Goal: Task Accomplishment & Management: Complete application form

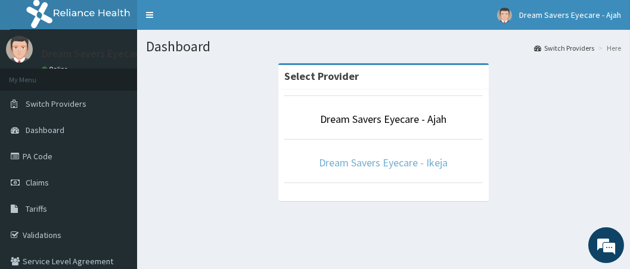
click at [420, 160] on link "Dream Savers Eyecare - Ikeja" at bounding box center [383, 163] width 129 height 14
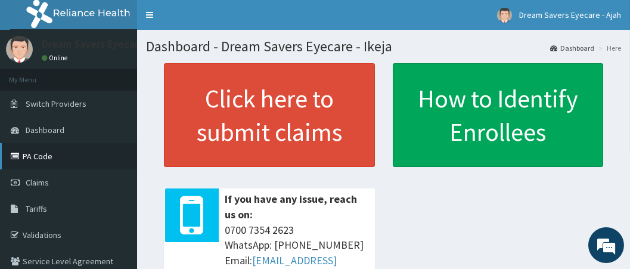
click at [38, 154] on link "PA Code" at bounding box center [68, 156] width 137 height 26
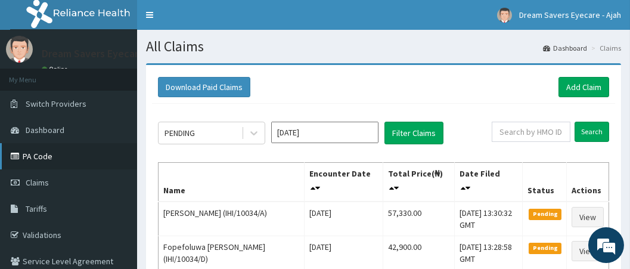
click at [27, 166] on link "PA Code" at bounding box center [68, 156] width 137 height 26
click at [564, 91] on link "Add Claim" at bounding box center [583, 87] width 51 height 20
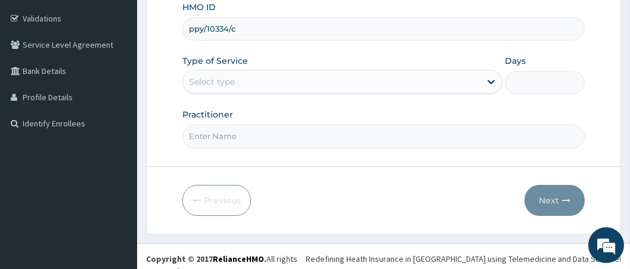
type input "ppy/10334/c"
click at [270, 80] on div "Select type" at bounding box center [331, 81] width 297 height 19
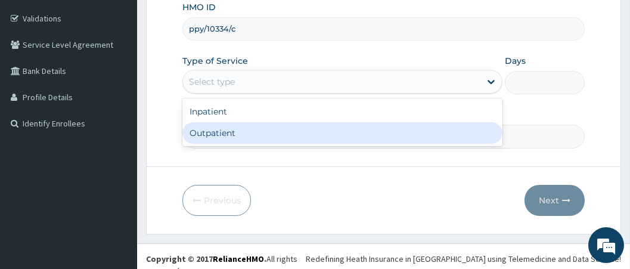
click at [252, 136] on div "Outpatient" at bounding box center [342, 132] width 320 height 21
type input "1"
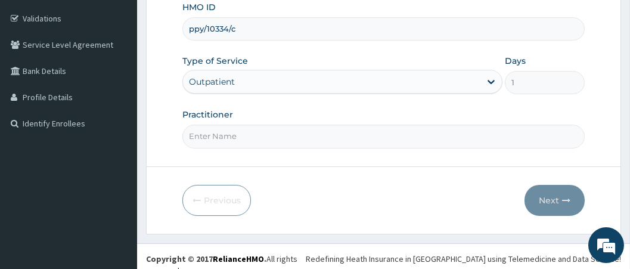
click at [239, 138] on input "Practitioner" at bounding box center [383, 136] width 403 height 23
type input "d"
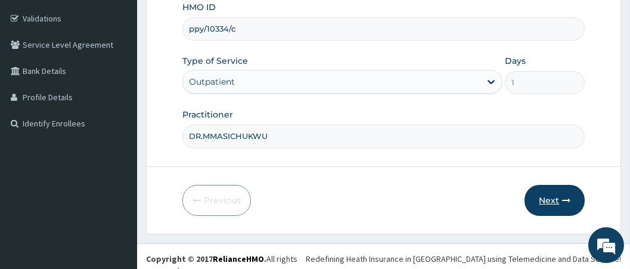
type input "DR.MMASICHUKWU"
click at [550, 195] on button "Next" at bounding box center [555, 200] width 60 height 31
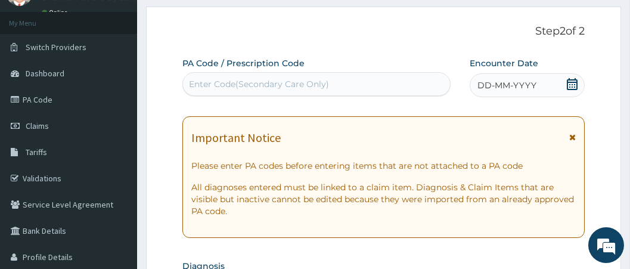
scroll to position [49, 0]
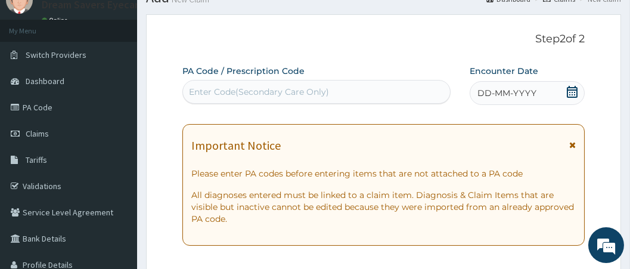
click at [252, 96] on div "Enter Code(Secondary Care Only)" at bounding box center [259, 92] width 140 height 12
paste input "PA/E3D47D"
type input "PA/E3D47D"
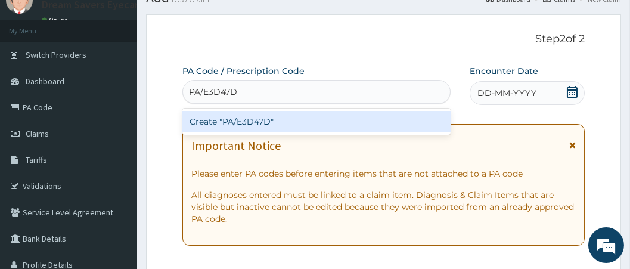
click at [265, 118] on div "Create "PA/E3D47D"" at bounding box center [316, 121] width 269 height 21
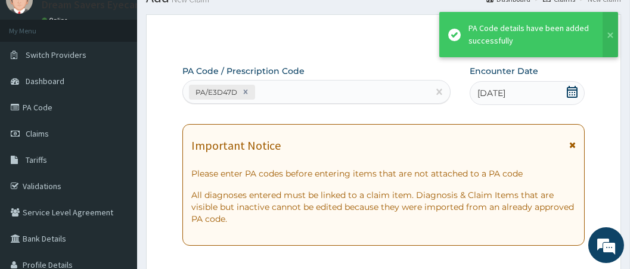
scroll to position [373, 0]
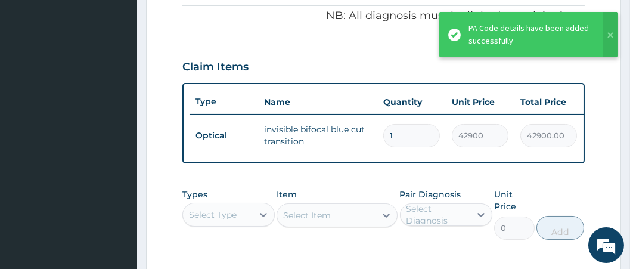
type input "1"
type input "42900.00"
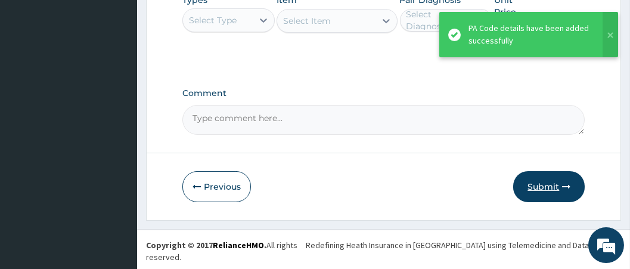
click at [553, 194] on button "Submit" at bounding box center [549, 186] width 72 height 31
